Goal: Find contact information: Find contact information

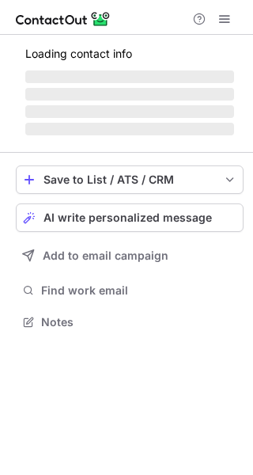
scroll to position [346, 253]
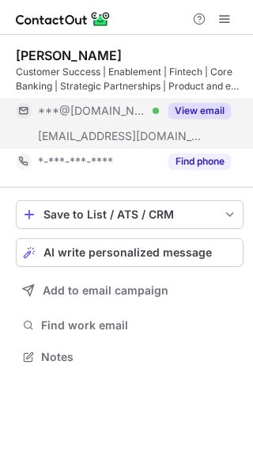
click at [181, 108] on button "View email" at bounding box center [200, 111] width 63 height 16
